Goal: Task Accomplishment & Management: Complete application form

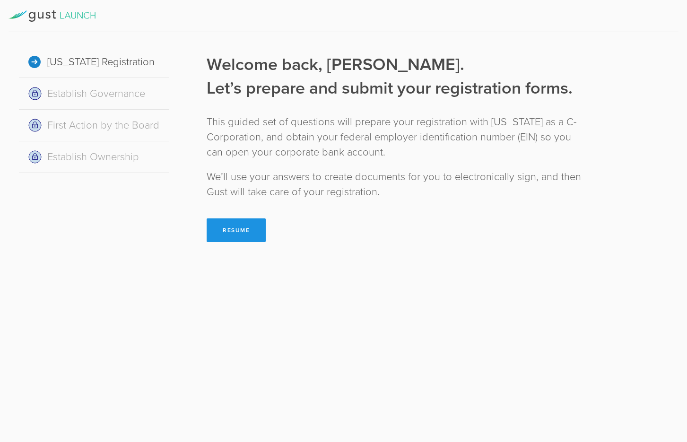
click at [230, 234] on button "Resume" at bounding box center [236, 231] width 59 height 24
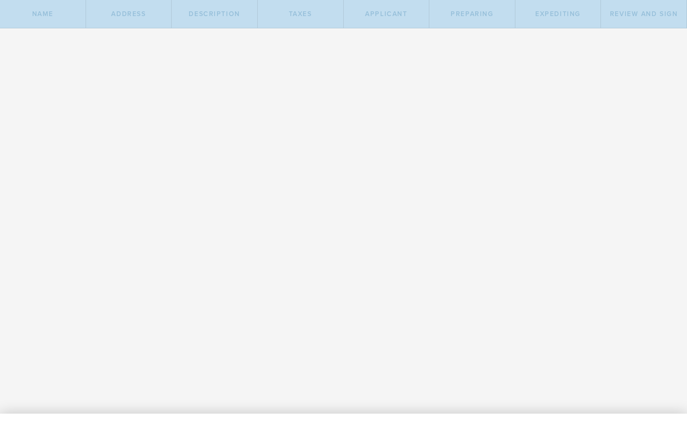
type input "Covred"
select select "inc."
type input "Covred"
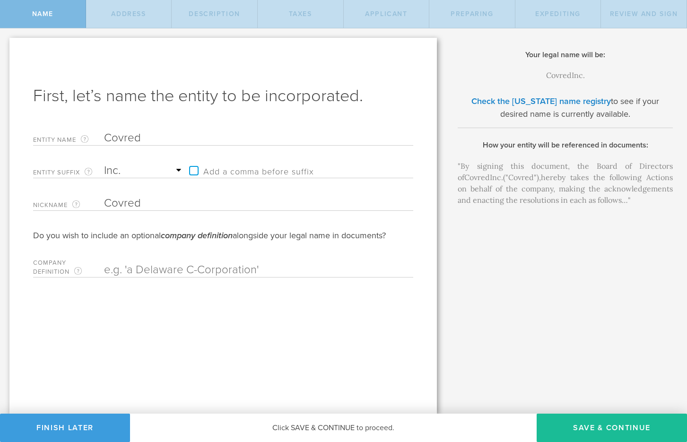
click at [252, 148] on form "Entity Name The name of your Delaware C-Corporation, excluding the suffix. If y…" at bounding box center [223, 201] width 380 height 151
click at [566, 430] on button "Save & Continue" at bounding box center [612, 428] width 150 height 28
type input "75"
type input "palmer street apt 317"
type input "Quincy"
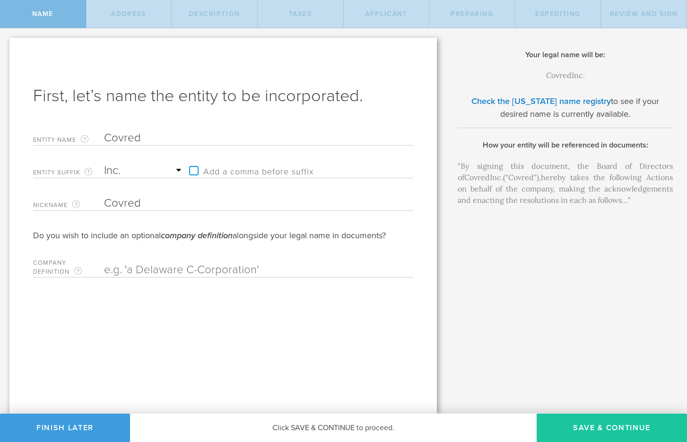
select select "MA"
type input "02169"
checkbox input "true"
type input "suffolk"
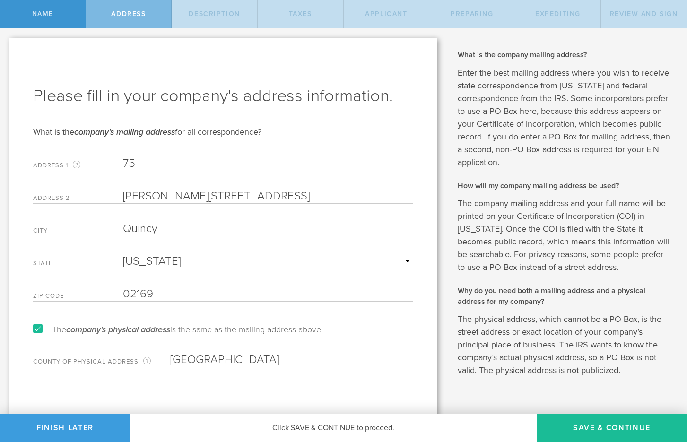
click at [223, 163] on input "75" at bounding box center [268, 164] width 291 height 14
type input "75 Palmer street"
drag, startPoint x: 188, startPoint y: 194, endPoint x: 117, endPoint y: 199, distance: 71.1
click at [117, 199] on div "Address 2 palmer street apt 317" at bounding box center [223, 194] width 380 height 19
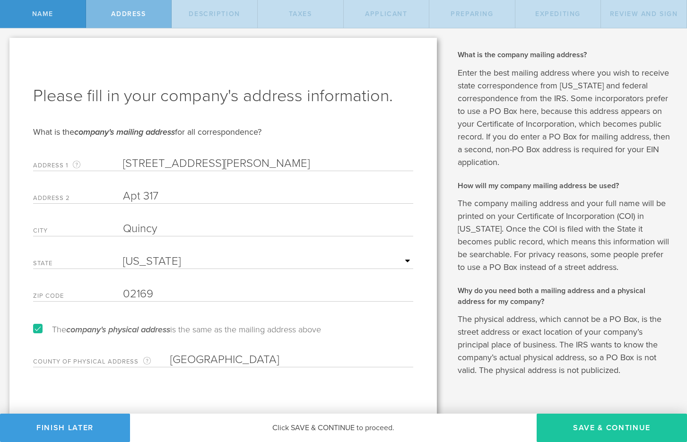
type input "Apt 317"
click at [572, 434] on button "Save & Continue" at bounding box center [612, 428] width 150 height 28
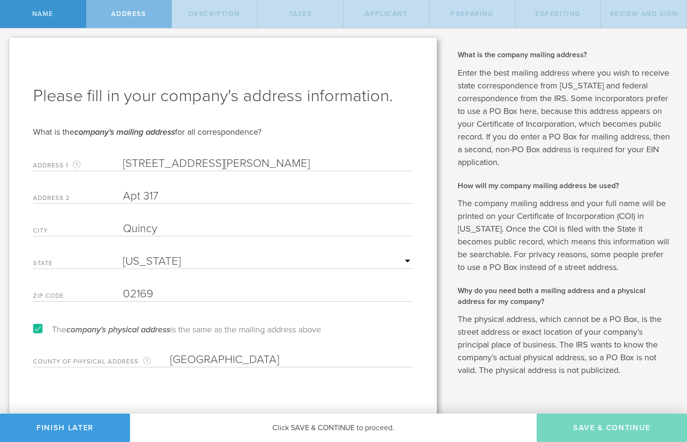
select select "other"
type input "Rent guarantee for landlords"
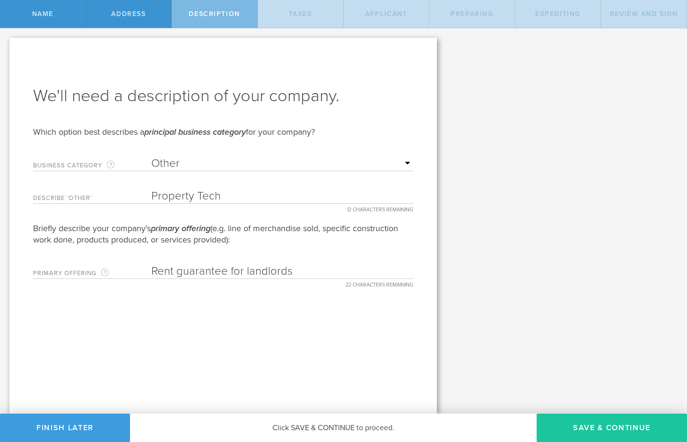
click at [625, 431] on button "Save & Continue" at bounding box center [612, 428] width 150 height 28
type input "3"
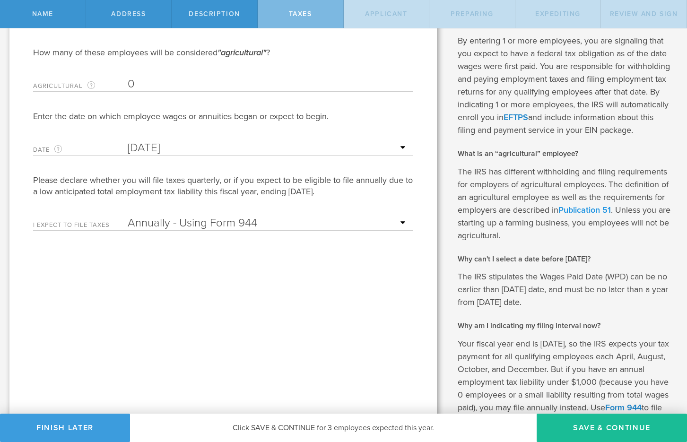
scroll to position [170, 0]
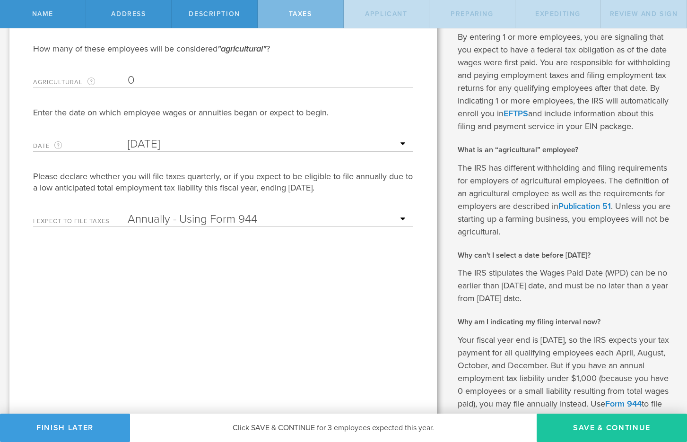
click at [599, 430] on button "Save & Continue" at bounding box center [612, 428] width 150 height 28
type input "Timilehin Odunuga"
type input "CEO"
type input "(857) 770-8500"
radio input "true"
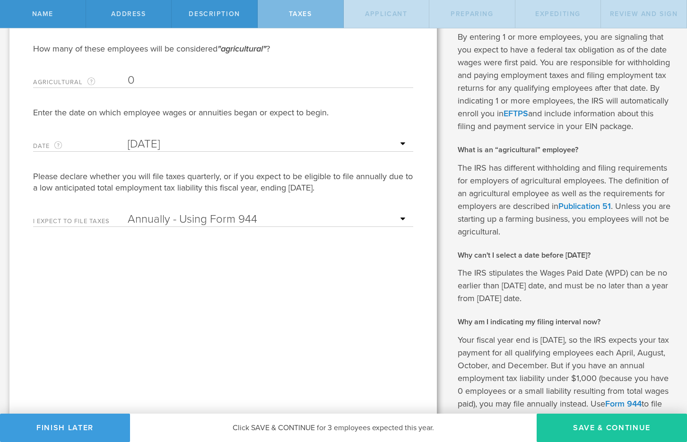
scroll to position [0, 0]
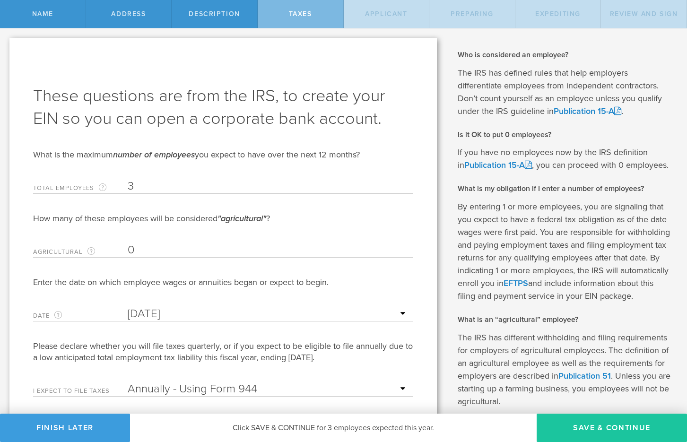
select select "US"
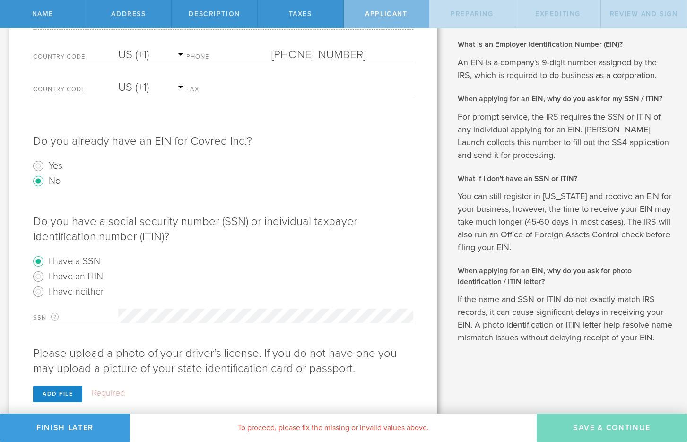
scroll to position [211, 0]
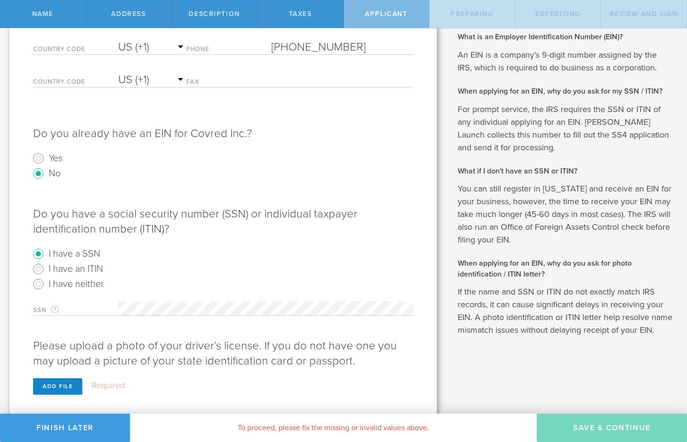
click at [106, 381] on label "Required" at bounding box center [108, 385] width 33 height 10
click at [68, 384] on div "Add file" at bounding box center [57, 387] width 49 height 17
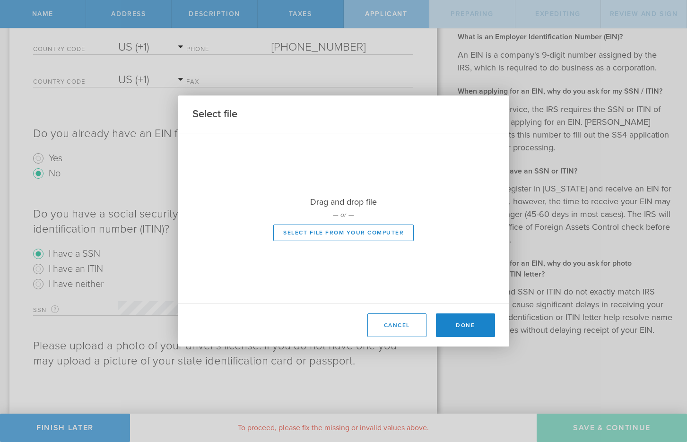
click at [297, 219] on p "— or —" at bounding box center [343, 215] width 331 height 9
type input "C:\fakepath\IMG_4263.jpeg"
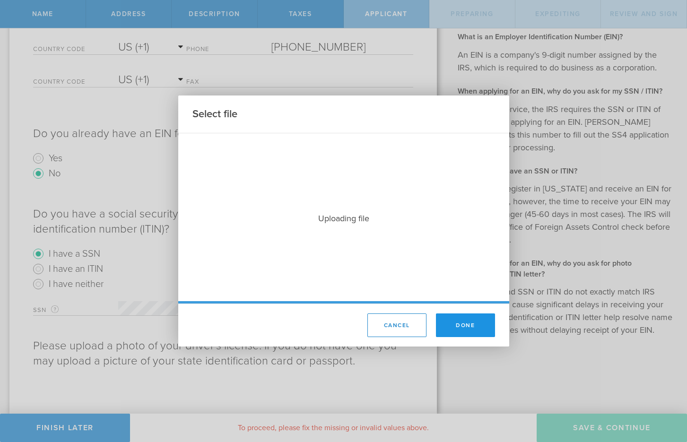
click at [480, 322] on button "Done" at bounding box center [465, 326] width 59 height 24
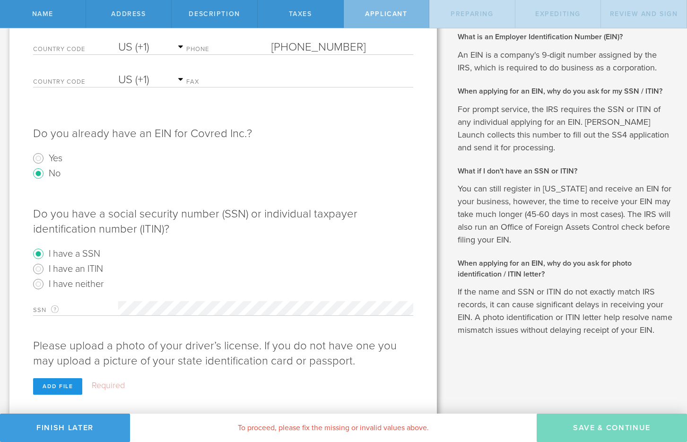
click at [71, 383] on div "Add file" at bounding box center [57, 387] width 49 height 17
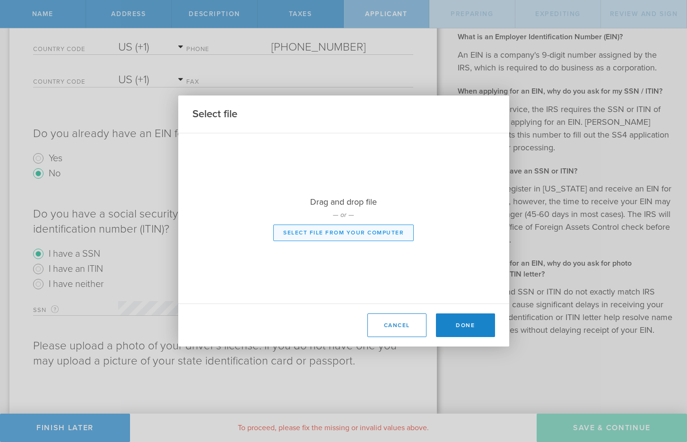
click at [311, 235] on button "Select file from your computer" at bounding box center [343, 233] width 141 height 17
type input "C:\fakepath\IMG_4263.jpeg"
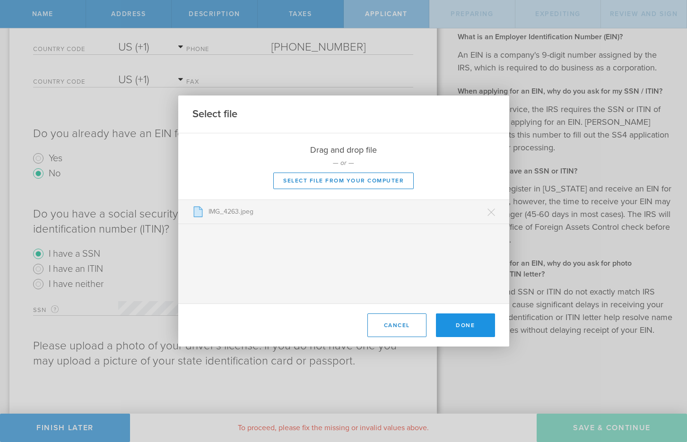
click at [480, 330] on button "Done" at bounding box center [465, 326] width 59 height 24
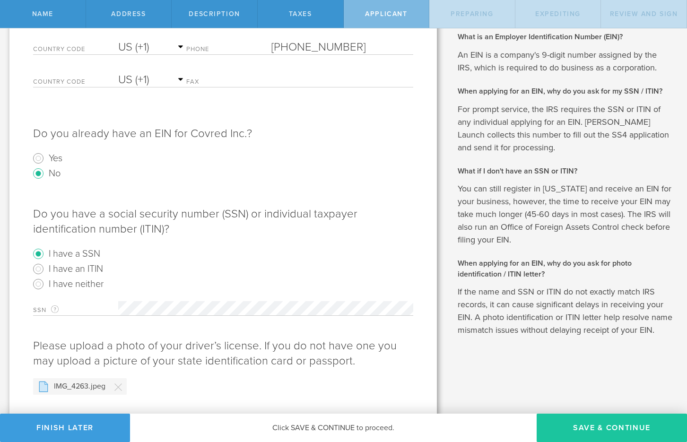
click at [579, 428] on button "Save & Continue" at bounding box center [612, 428] width 150 height 28
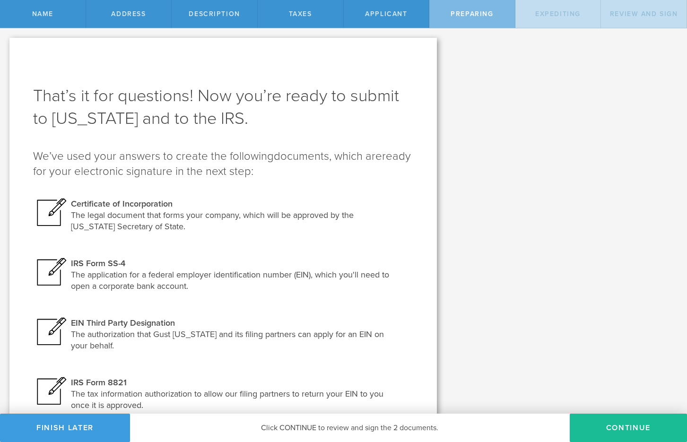
scroll to position [47, 0]
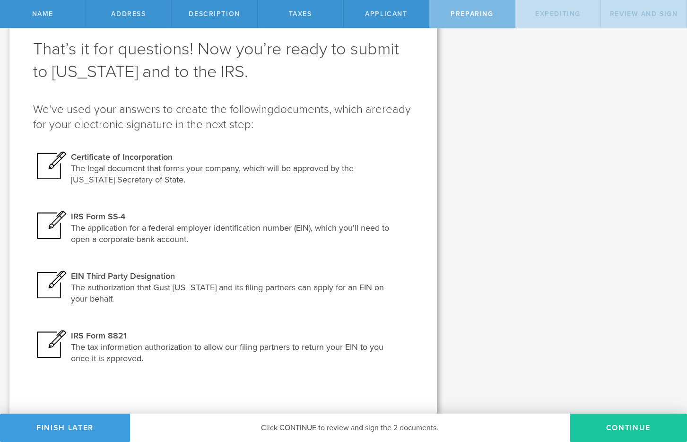
click at [583, 425] on button "Continue" at bounding box center [628, 428] width 117 height 28
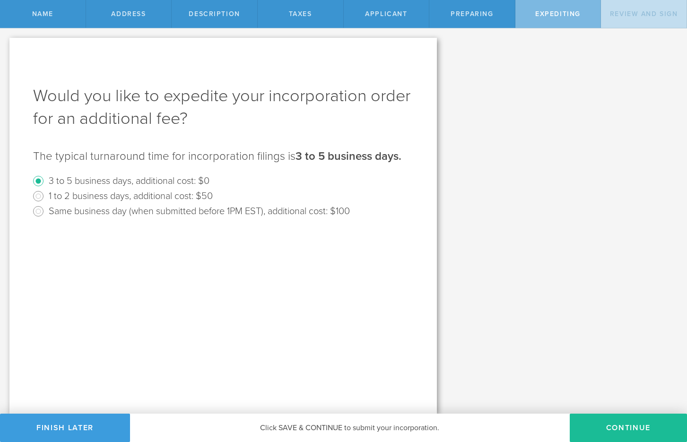
click at [324, 205] on label "Same business day (when submitted before 1PM EST), additional cost: $100" at bounding box center [199, 211] width 301 height 14
click at [46, 205] on input "Same business day (when submitted before 1PM EST), additional cost: $100" at bounding box center [38, 211] width 15 height 15
radio input "true"
radio input "false"
click at [620, 432] on button "Continue" at bounding box center [628, 428] width 117 height 28
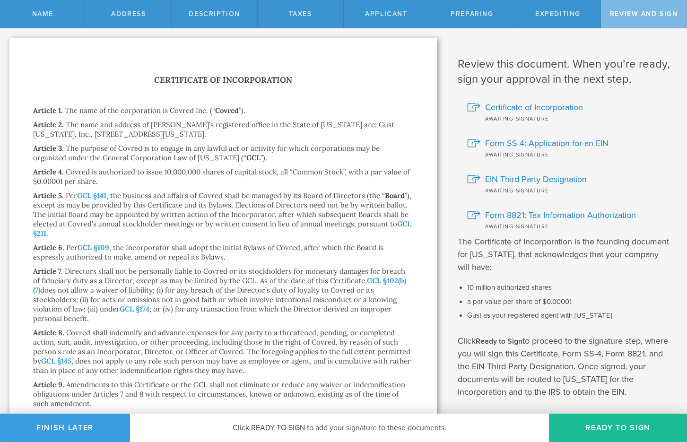
scroll to position [115, 0]
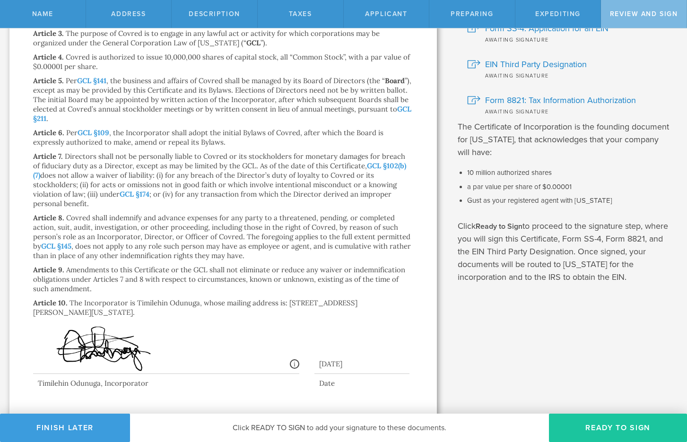
click at [610, 423] on button "Ready to Sign" at bounding box center [618, 428] width 138 height 28
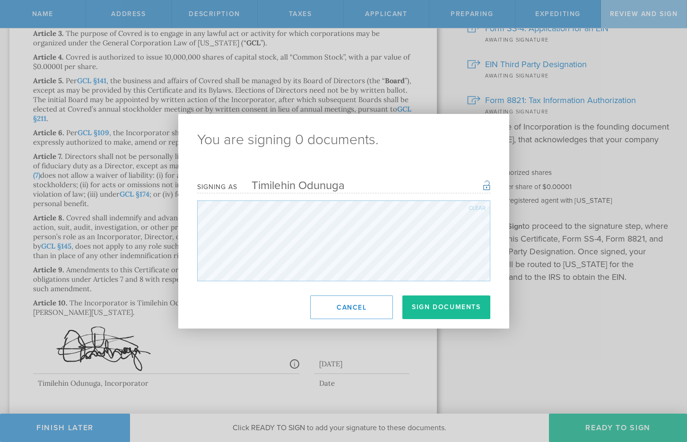
click at [470, 206] on div "Clear" at bounding box center [477, 208] width 17 height 6
click at [472, 209] on div "Clear" at bounding box center [477, 208] width 17 height 6
click at [417, 308] on button "Sign Documents" at bounding box center [447, 308] width 88 height 24
